Goal: Check status: Check status

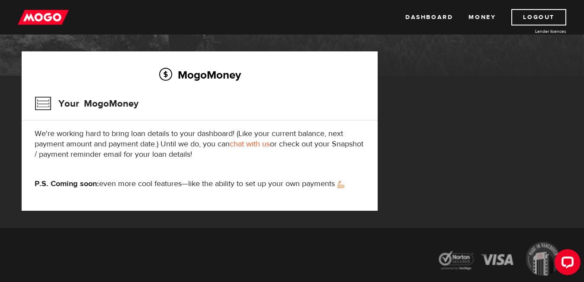
scroll to position [112, 0]
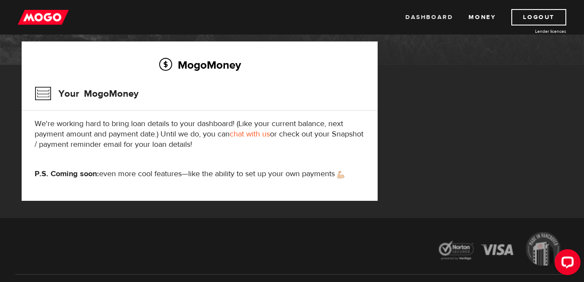
click at [430, 16] on link "Dashboard" at bounding box center [429, 17] width 48 height 16
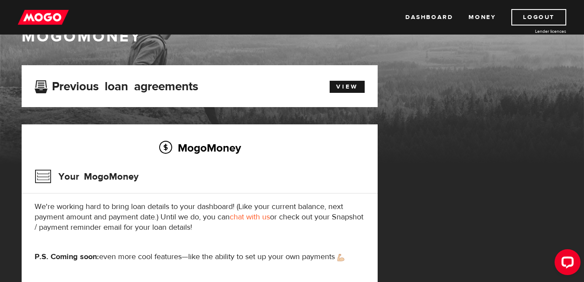
scroll to position [28, 0]
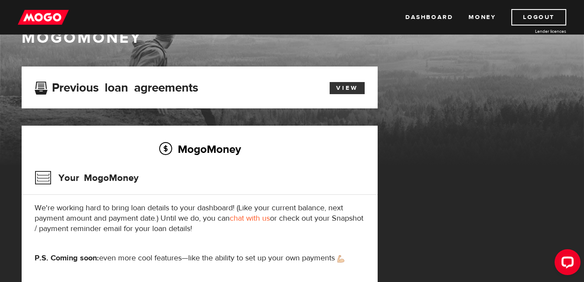
click at [342, 90] on link "View" at bounding box center [346, 88] width 35 height 12
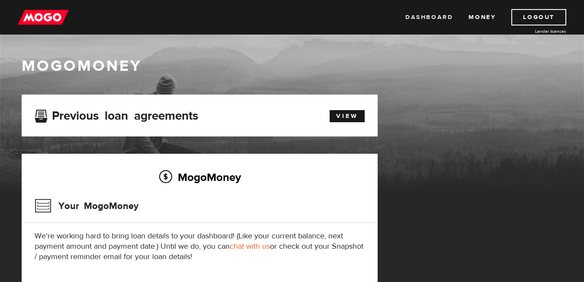
click at [447, 18] on link "Dashboard" at bounding box center [429, 17] width 48 height 16
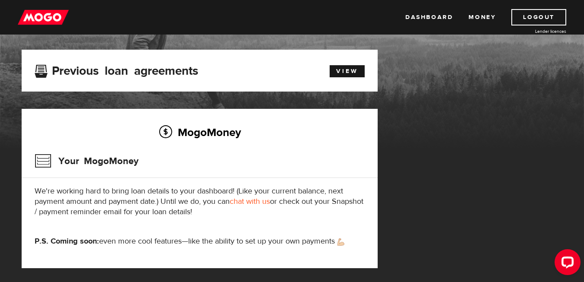
scroll to position [46, 0]
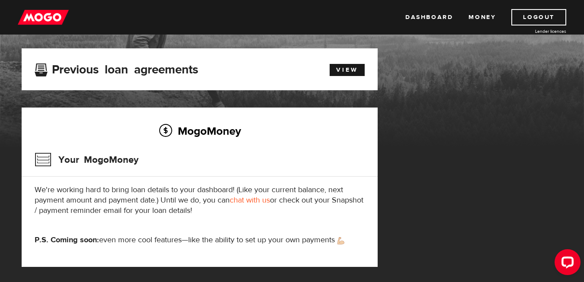
click at [265, 202] on link "chat with us" at bounding box center [250, 200] width 40 height 10
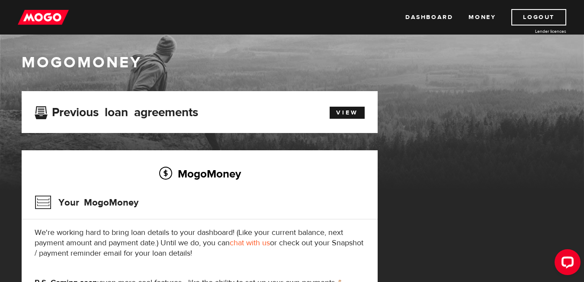
scroll to position [0, 0]
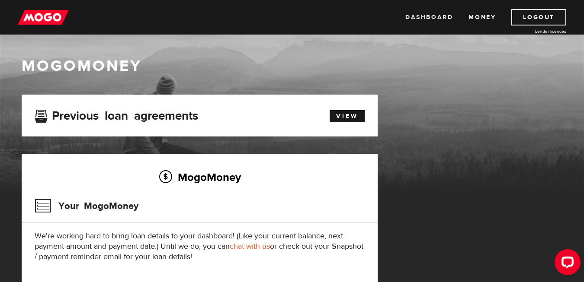
click at [429, 19] on link "Dashboard" at bounding box center [429, 17] width 48 height 16
click at [349, 118] on link "View" at bounding box center [346, 116] width 35 height 12
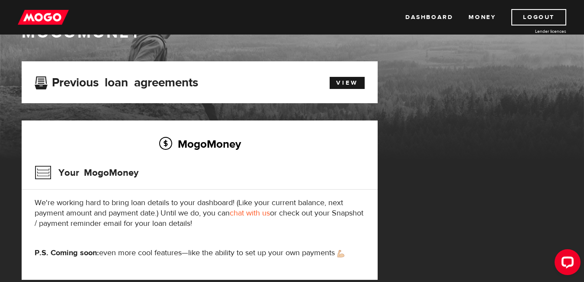
scroll to position [49, 0]
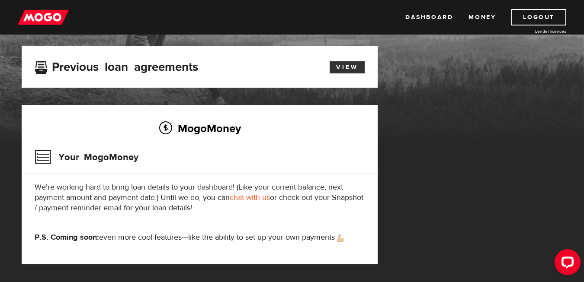
click at [345, 70] on link "View" at bounding box center [346, 67] width 35 height 12
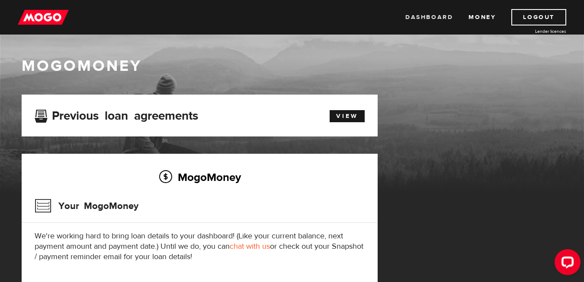
click at [442, 18] on link "Dashboard" at bounding box center [429, 17] width 48 height 16
